Goal: Transaction & Acquisition: Purchase product/service

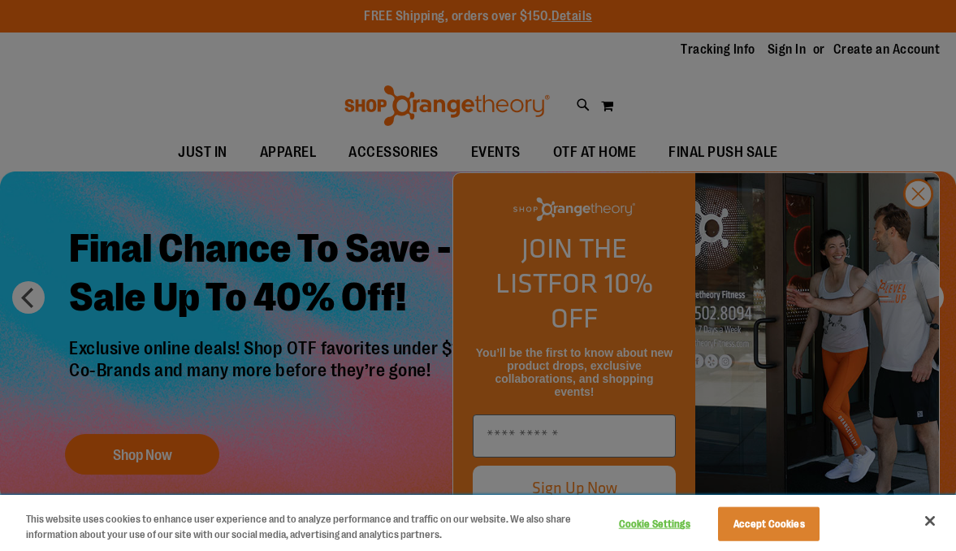
click at [930, 523] on button "Close" at bounding box center [931, 521] width 36 height 36
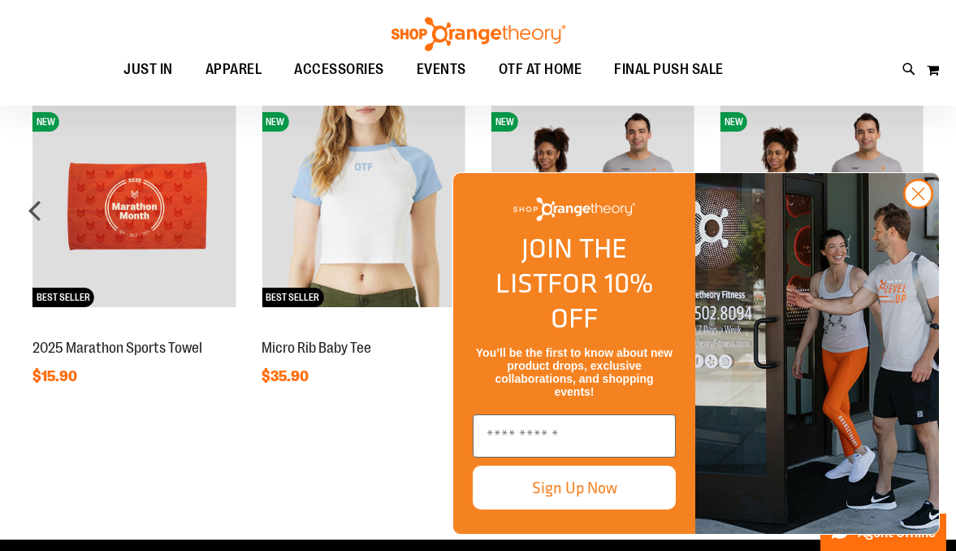
scroll to position [1165, 0]
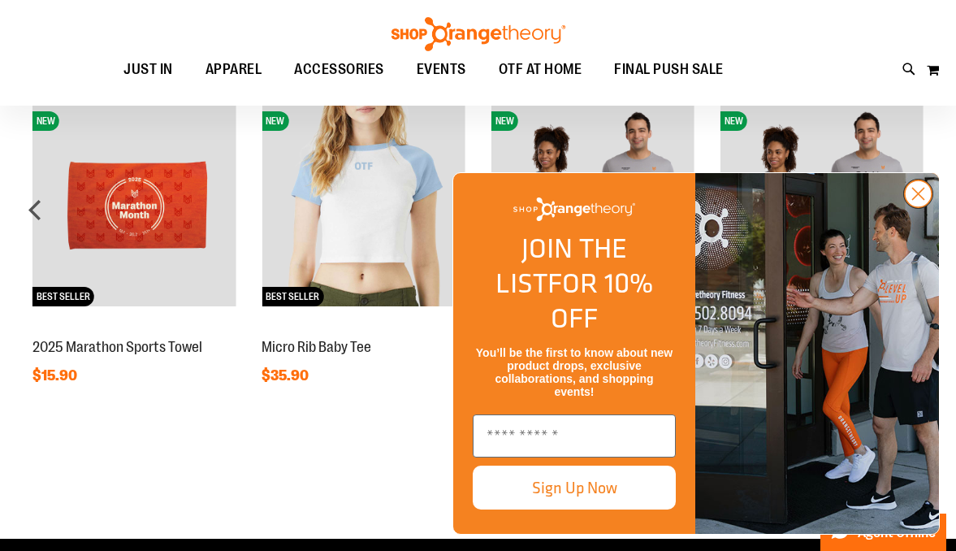
click at [926, 207] on circle "Close dialog" at bounding box center [918, 193] width 27 height 27
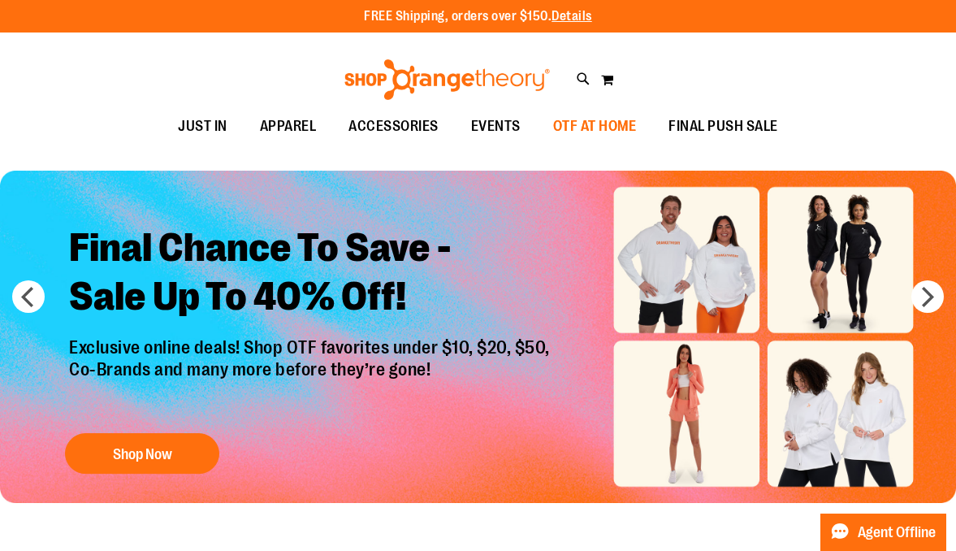
scroll to position [0, 0]
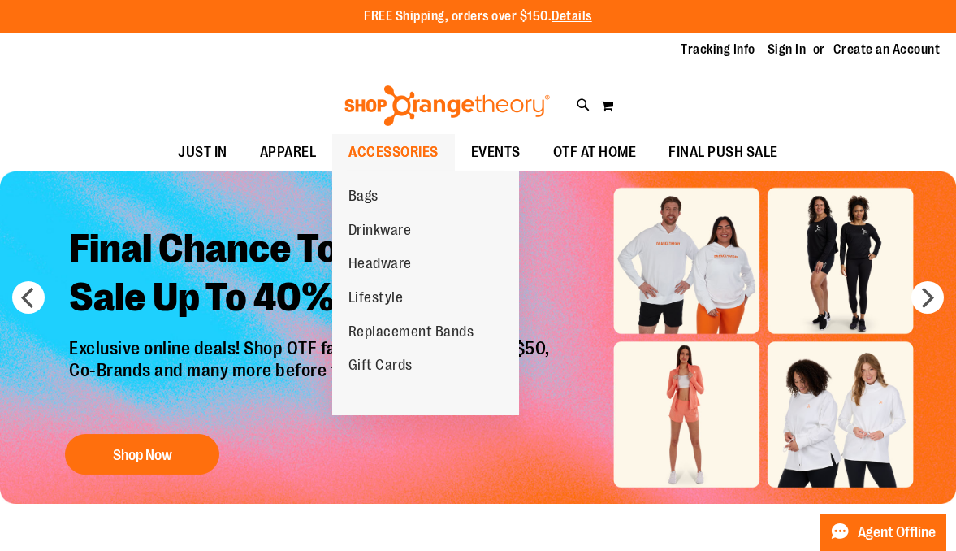
drag, startPoint x: 385, startPoint y: 144, endPoint x: 386, endPoint y: 177, distance: 33.3
click at [386, 151] on span "ACCESSORIES" at bounding box center [394, 152] width 90 height 37
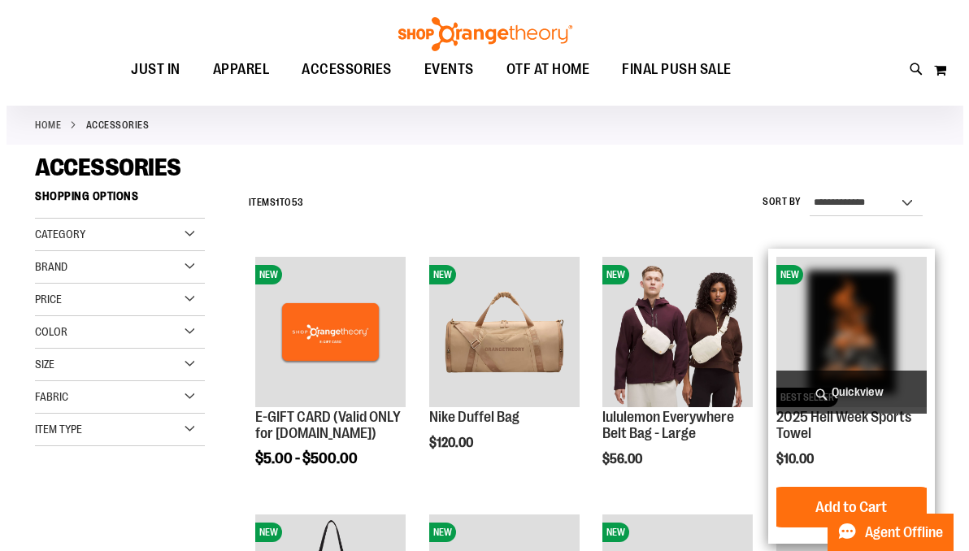
scroll to position [85, 0]
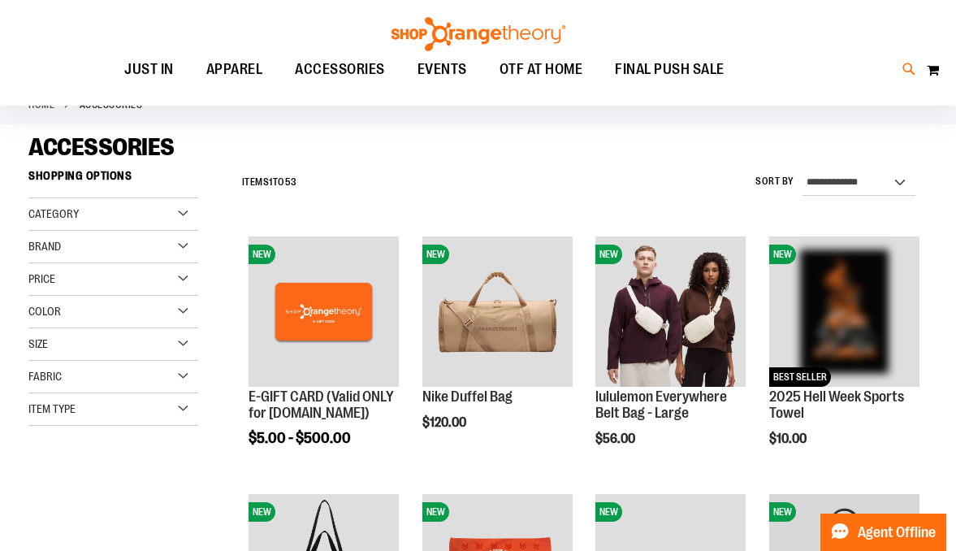
click at [910, 72] on icon at bounding box center [910, 69] width 14 height 19
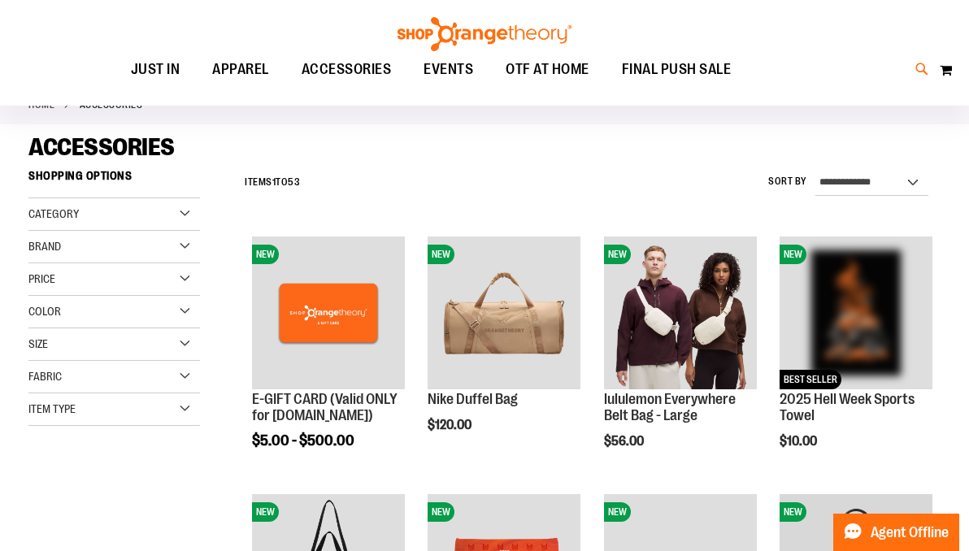
type input "**********"
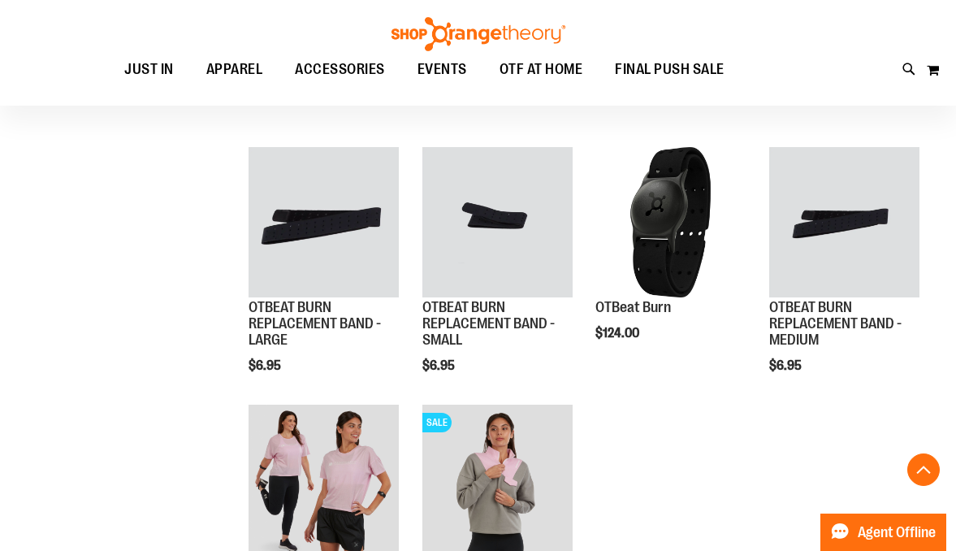
scroll to position [497, 0]
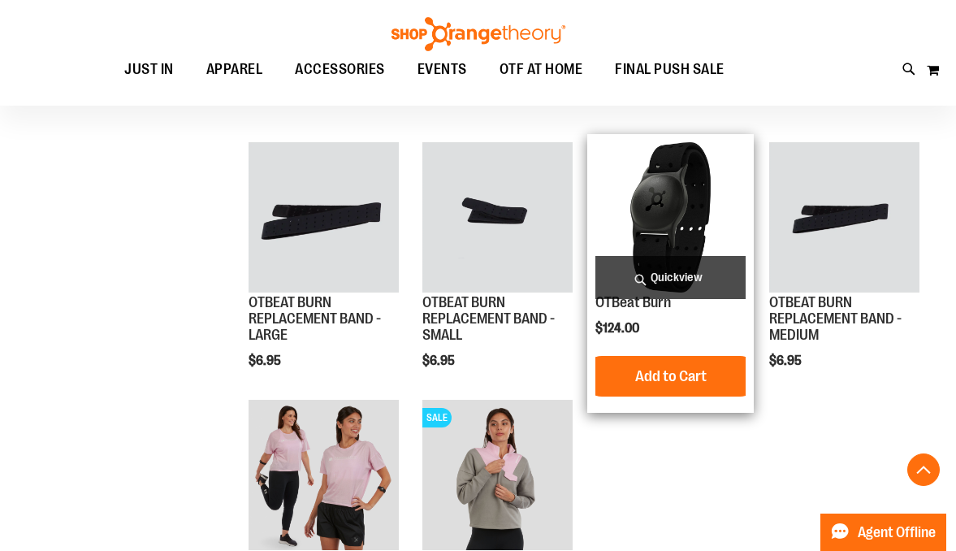
click at [700, 314] on div "OTBeat Burn $124.00 Quickview Add to Cart" at bounding box center [671, 273] width 150 height 262
click at [700, 220] on img "product" at bounding box center [671, 217] width 150 height 150
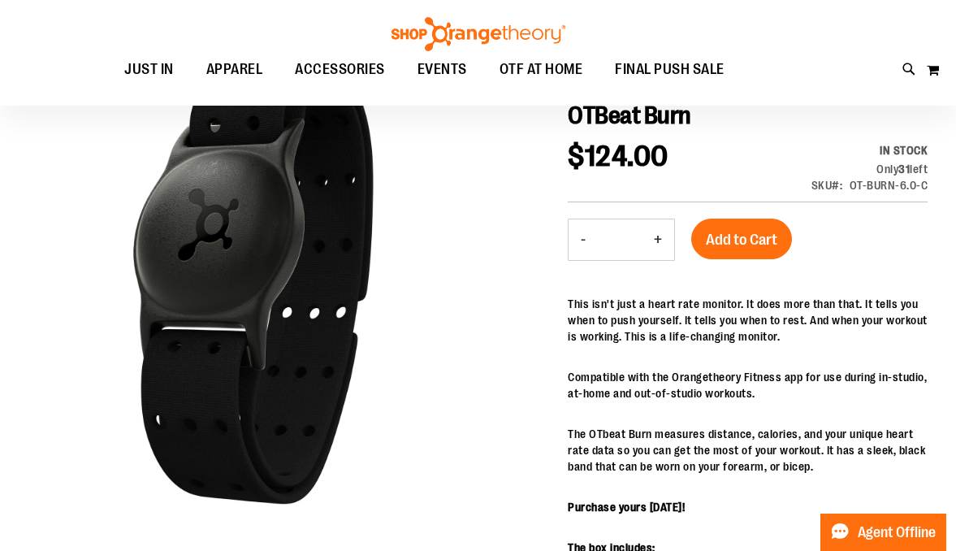
scroll to position [-1, 0]
